Goal: Information Seeking & Learning: Learn about a topic

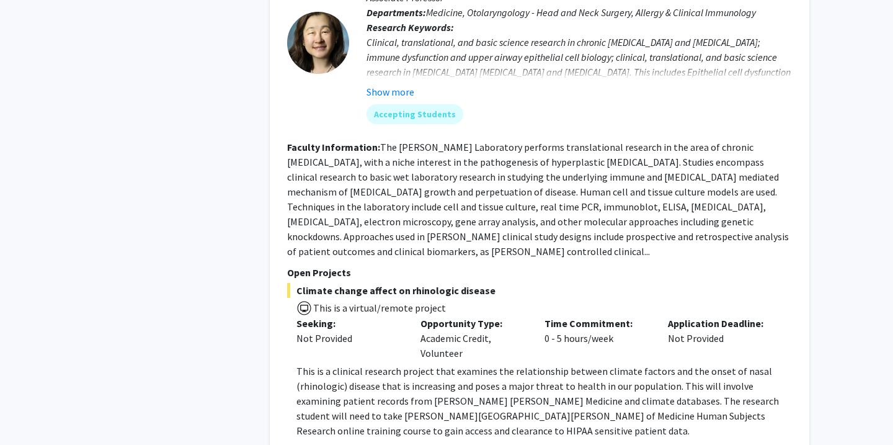
scroll to position [4581, 0]
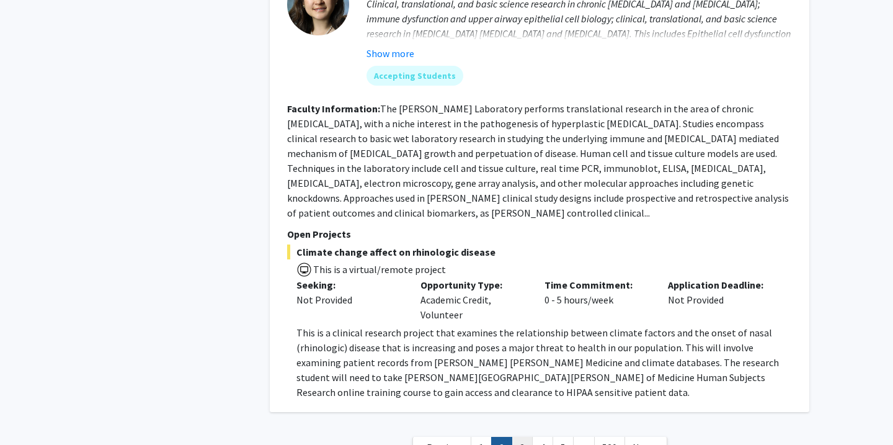
click at [520, 437] on link "3" at bounding box center [522, 448] width 21 height 22
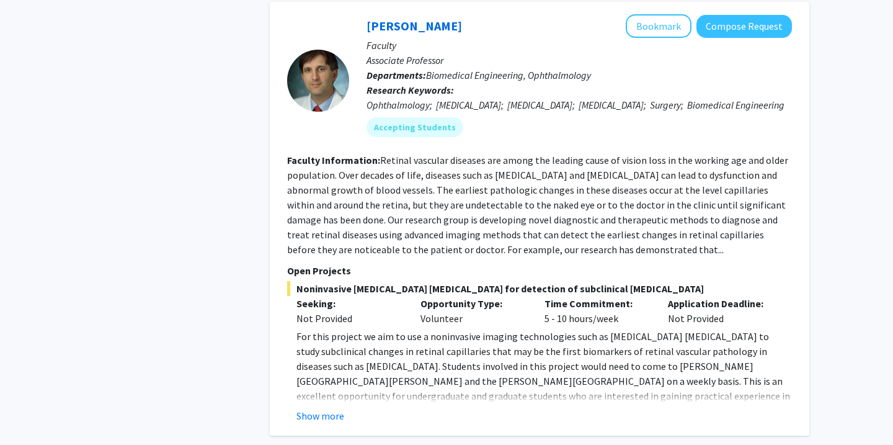
scroll to position [2622, 0]
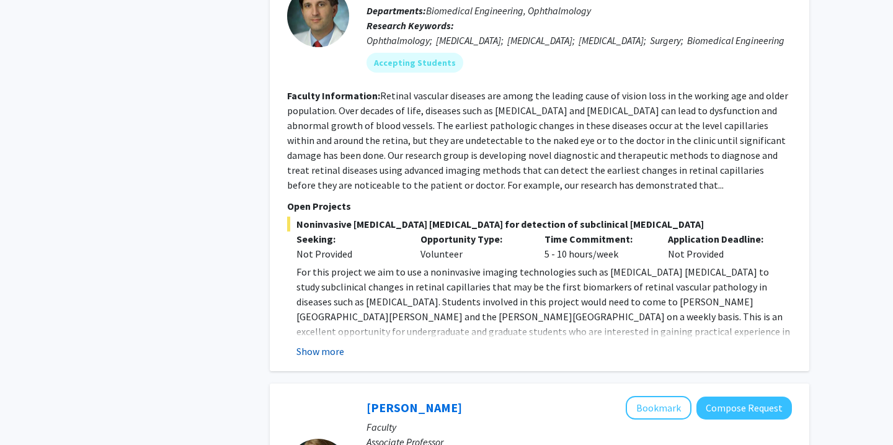
click at [318, 344] on button "Show more" at bounding box center [320, 351] width 48 height 15
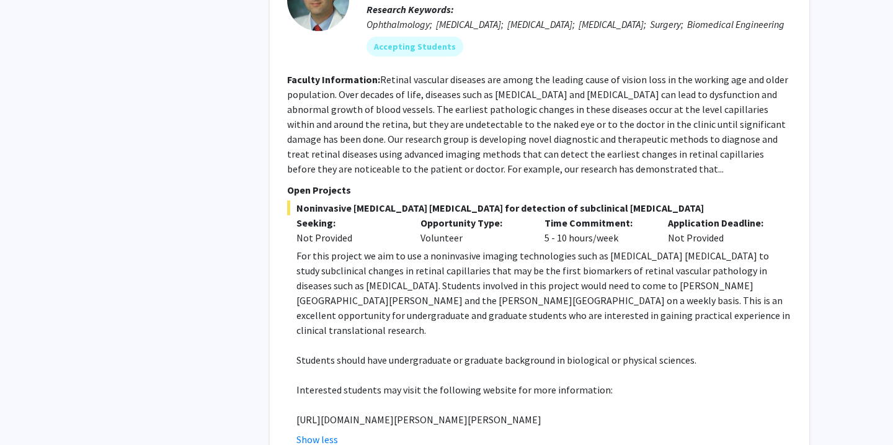
scroll to position [2634, 0]
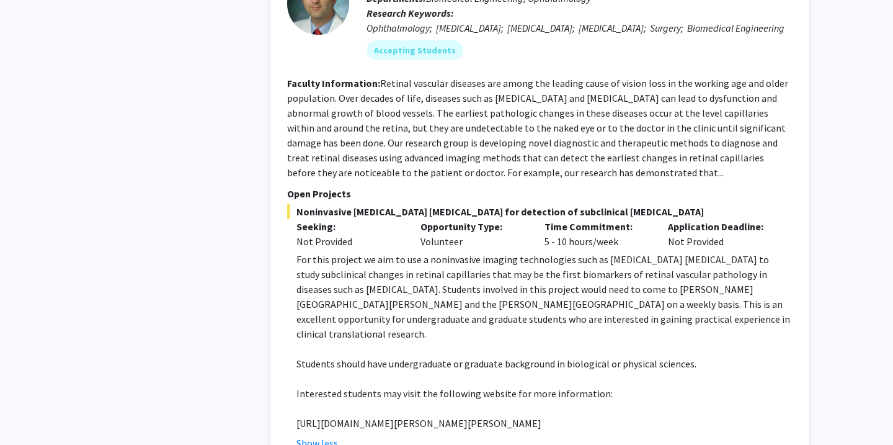
click at [746, 131] on fg-read-more "Retinal vascular diseases are among the leading cause of vision loss in the wor…" at bounding box center [537, 128] width 501 height 102
click at [709, 76] on section "Faculty Information: Retinal vascular diseases are among the leading cause of v…" at bounding box center [539, 128] width 505 height 104
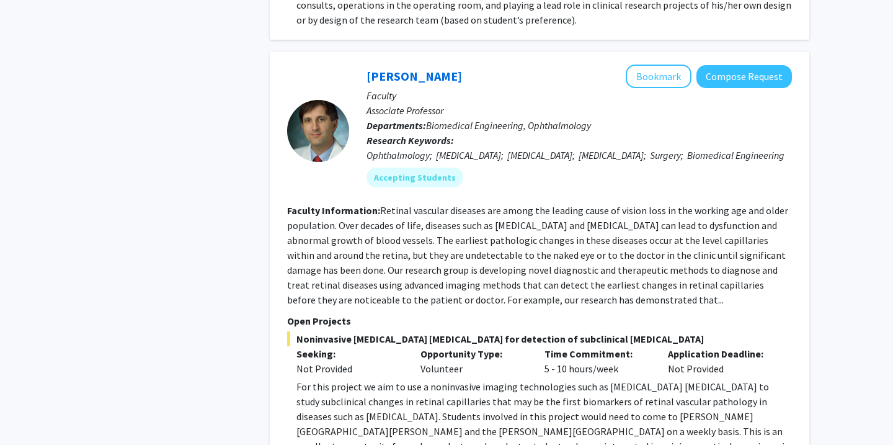
scroll to position [2493, 0]
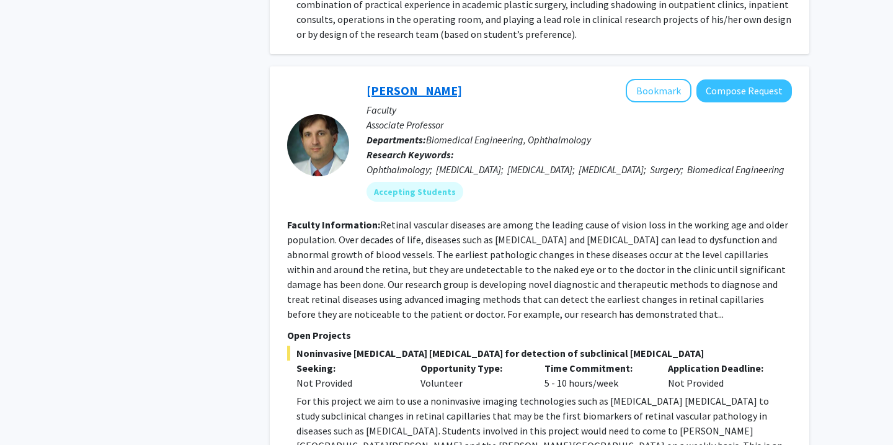
click at [408, 82] on link "[PERSON_NAME]" at bounding box center [415, 90] width 96 height 16
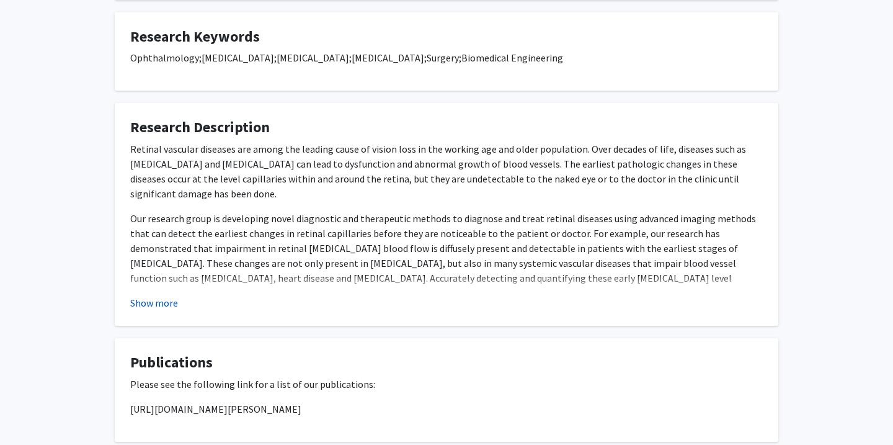
scroll to position [628, 0]
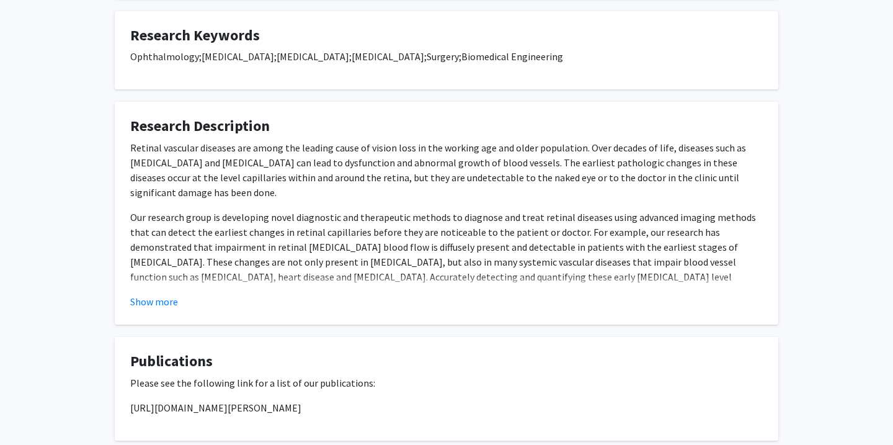
click at [153, 292] on fg-read-more "Retinal vascular diseases are among the leading cause of vision loss in the wor…" at bounding box center [446, 224] width 633 height 169
click at [148, 302] on button "Show more" at bounding box center [154, 301] width 48 height 15
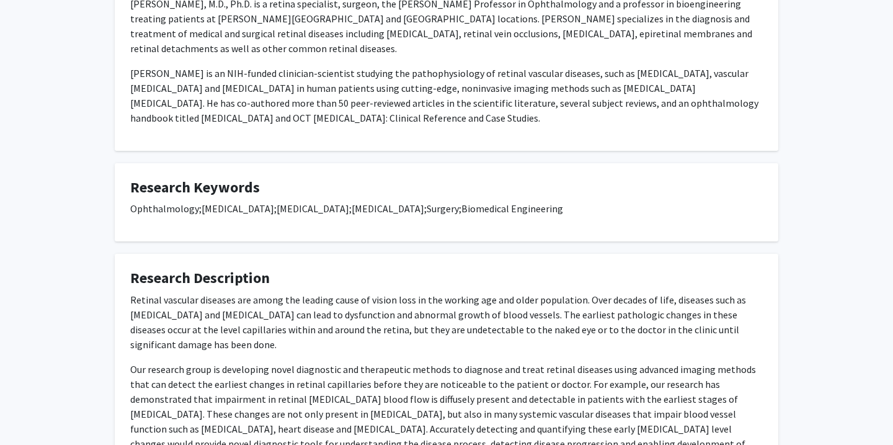
scroll to position [397, 0]
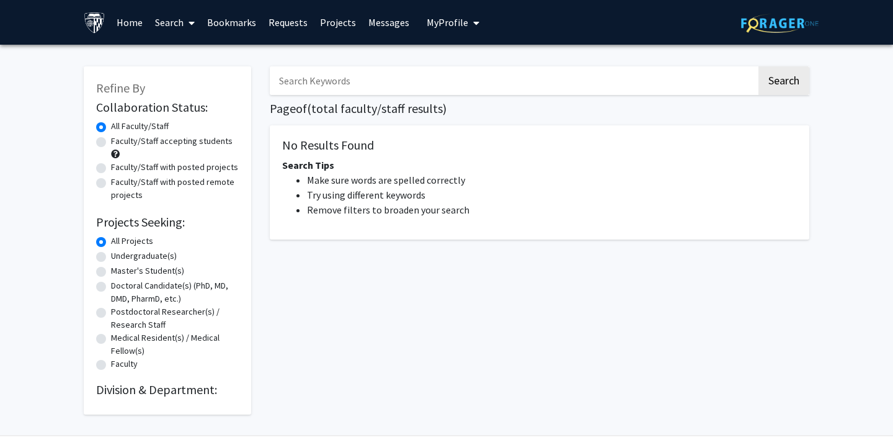
click at [129, 22] on link "Home" at bounding box center [129, 22] width 38 height 43
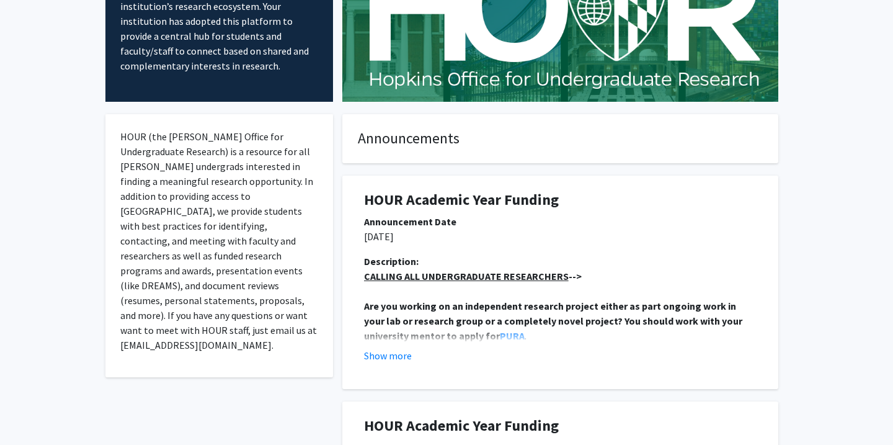
scroll to position [133, 0]
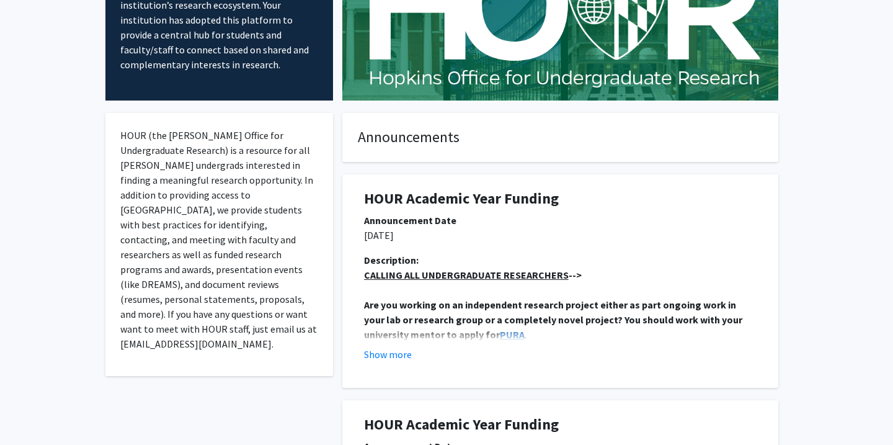
click at [500, 329] on strong "PURA" at bounding box center [512, 334] width 25 height 12
click at [406, 354] on button "Show more" at bounding box center [388, 354] width 48 height 15
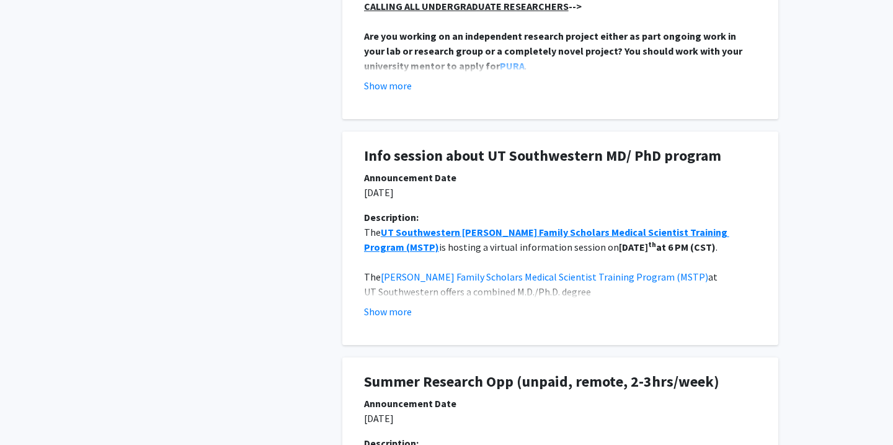
scroll to position [2614, 0]
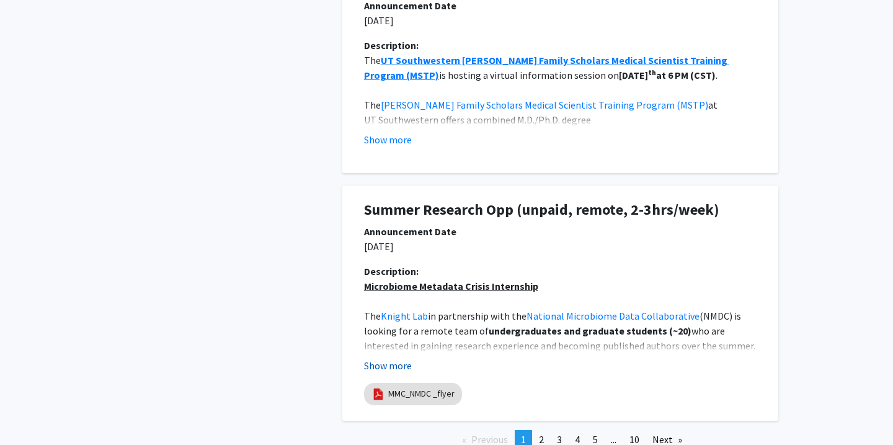
click at [384, 362] on button "Show more" at bounding box center [388, 365] width 48 height 15
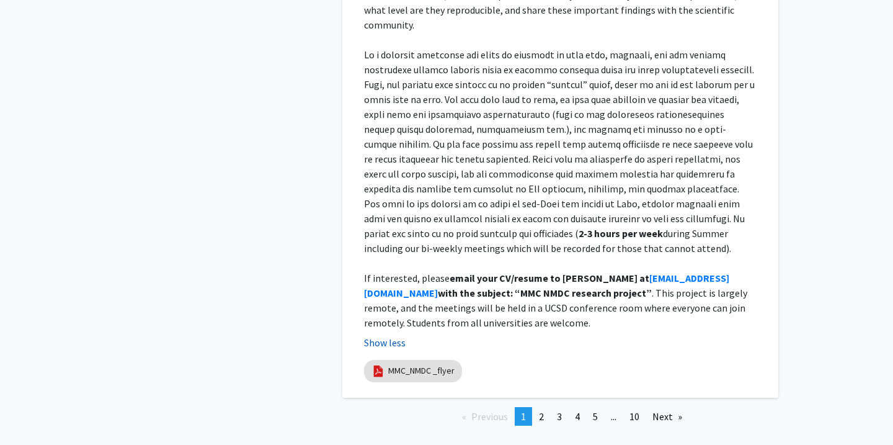
scroll to position [3215, 0]
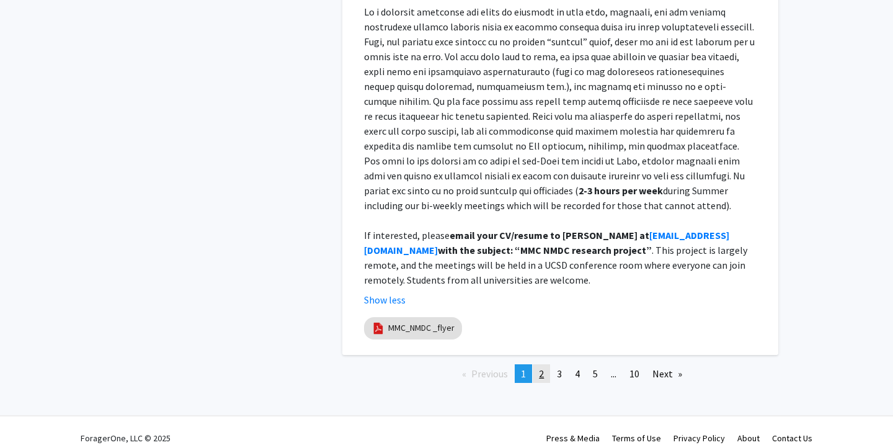
click at [540, 367] on span "2" at bounding box center [541, 373] width 5 height 12
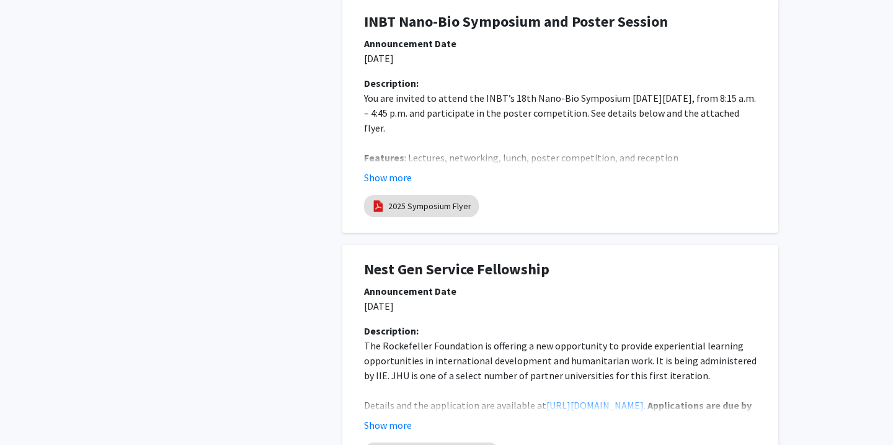
scroll to position [0, 0]
